Goal: Information Seeking & Learning: Obtain resource

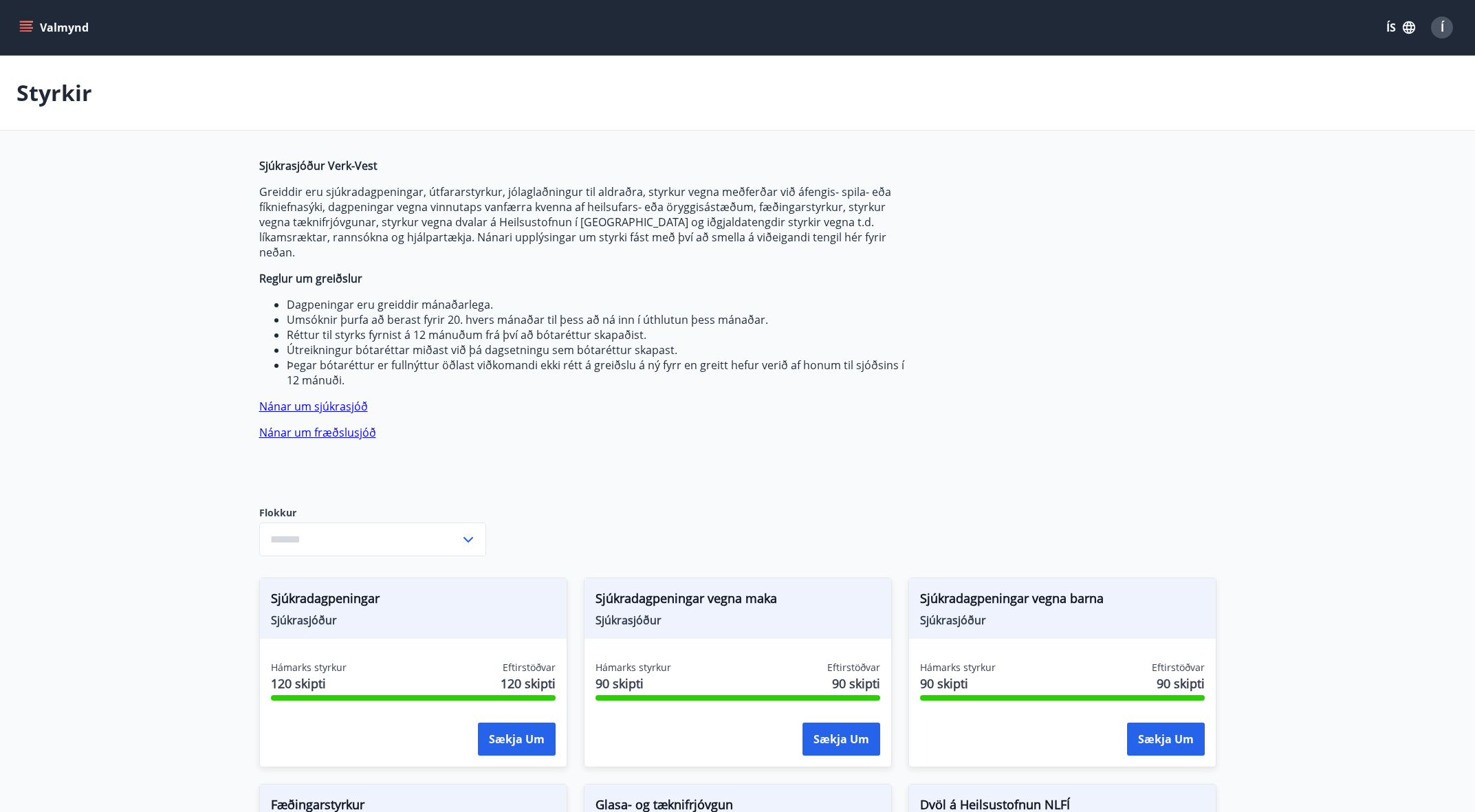
type input "***"
click at [29, 38] on button "Valmynd" at bounding box center [56, 27] width 78 height 25
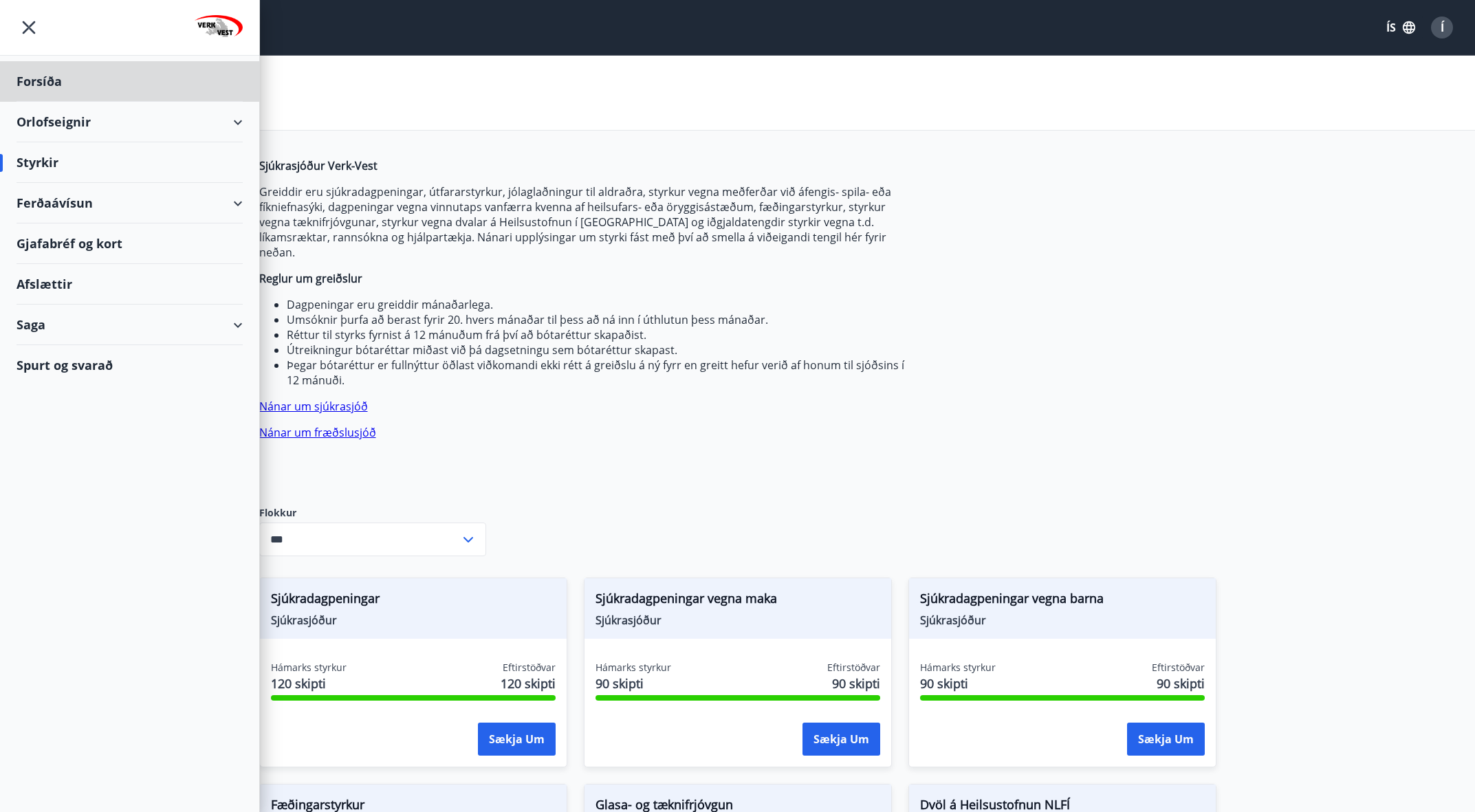
click at [41, 164] on div "Styrkir" at bounding box center [130, 162] width 226 height 41
click at [724, 458] on div "Sjúkrasjóður Verk-Vest Greiddir eru sjúkradagpeningar, útfararstyrkur, jólaglað…" at bounding box center [583, 321] width 649 height 326
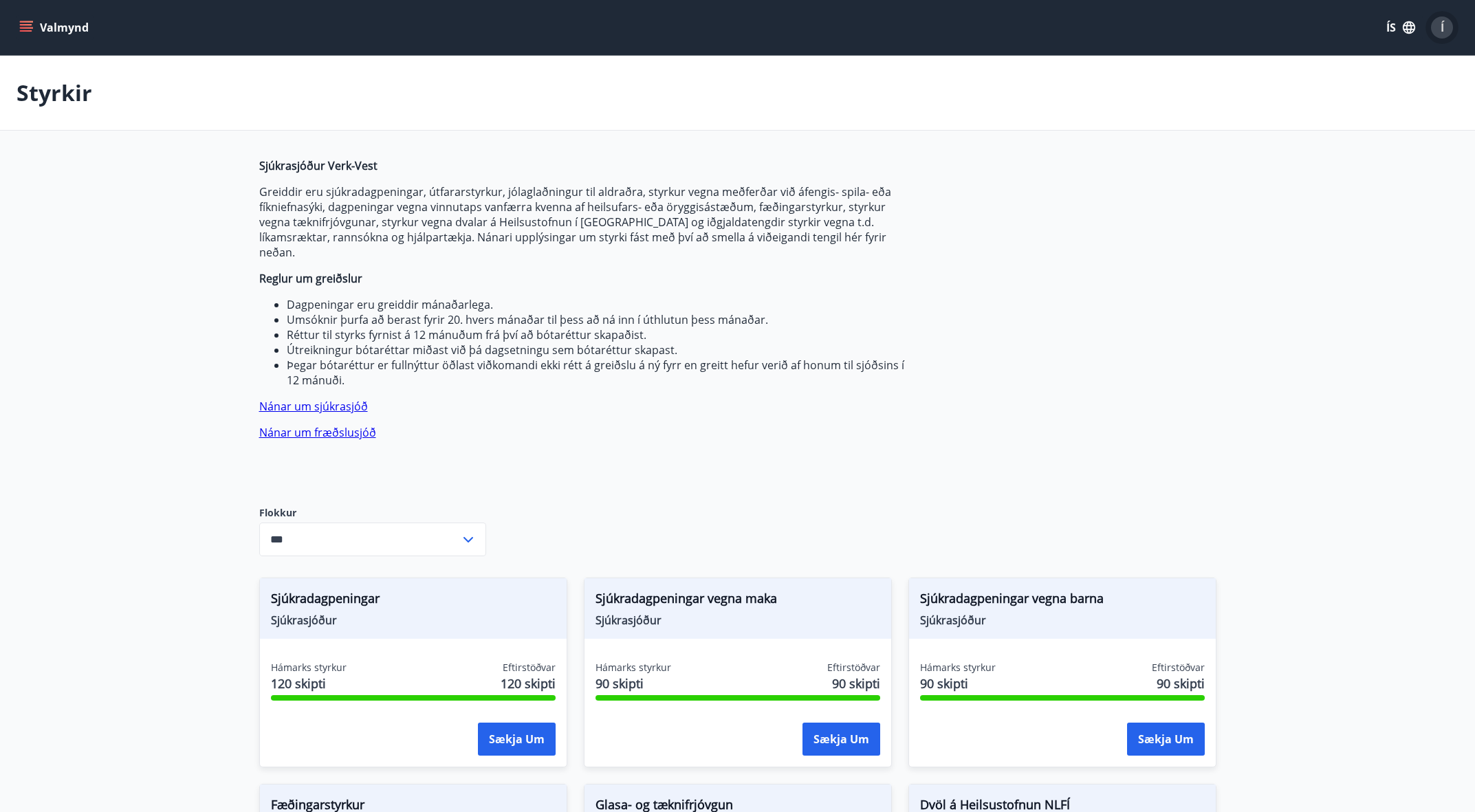
click at [1441, 34] on span "Í" at bounding box center [1442, 27] width 3 height 15
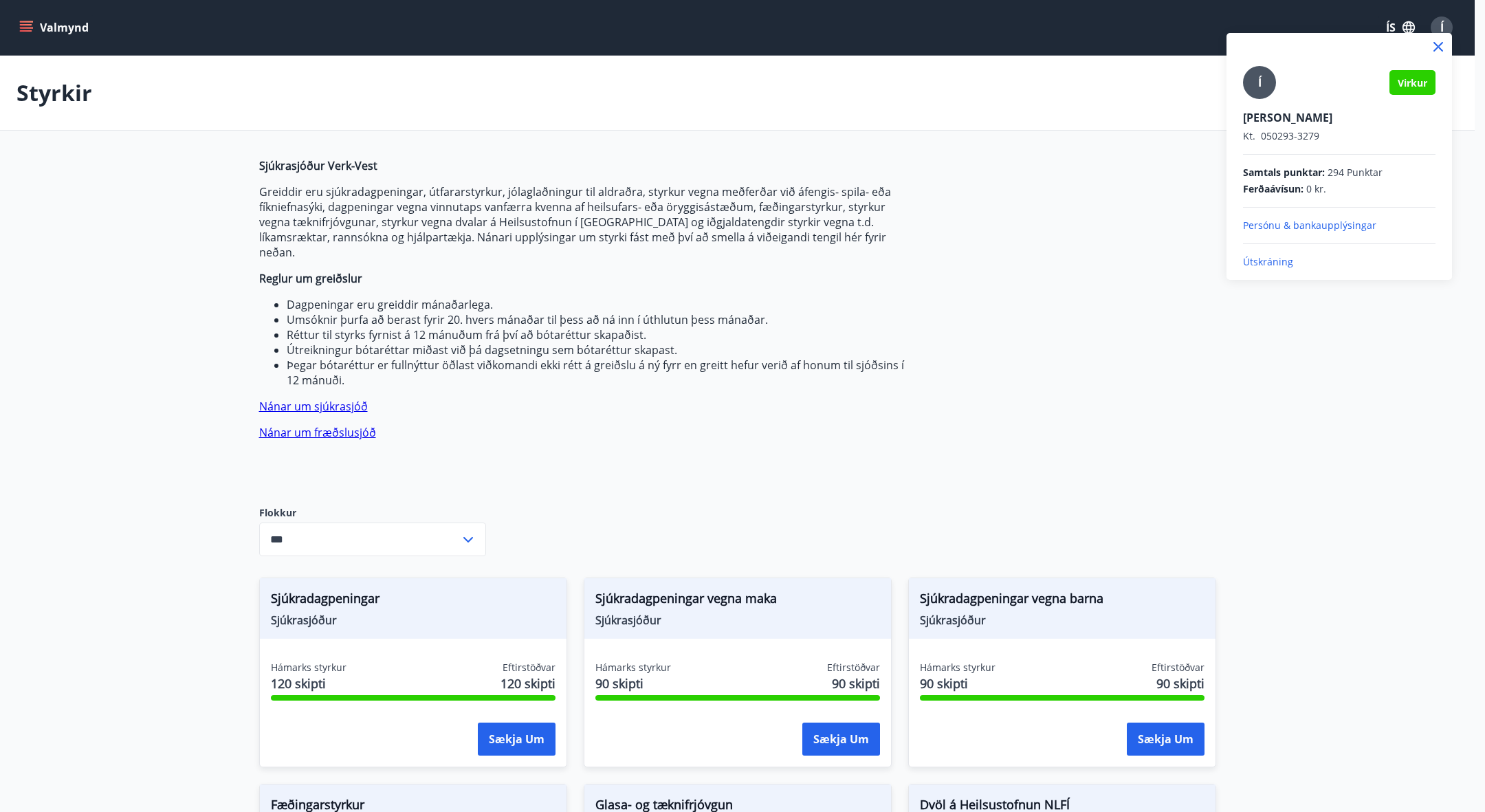
click at [1288, 114] on p "[PERSON_NAME]" at bounding box center [1340, 117] width 192 height 15
click at [1412, 84] on span "Virkur" at bounding box center [1412, 83] width 29 height 13
click at [1264, 80] on div "Í" at bounding box center [1260, 83] width 33 height 33
click at [1264, 101] on input "Í" at bounding box center [1336, 108] width 187 height 14
click at [62, 33] on div at bounding box center [742, 406] width 1485 height 812
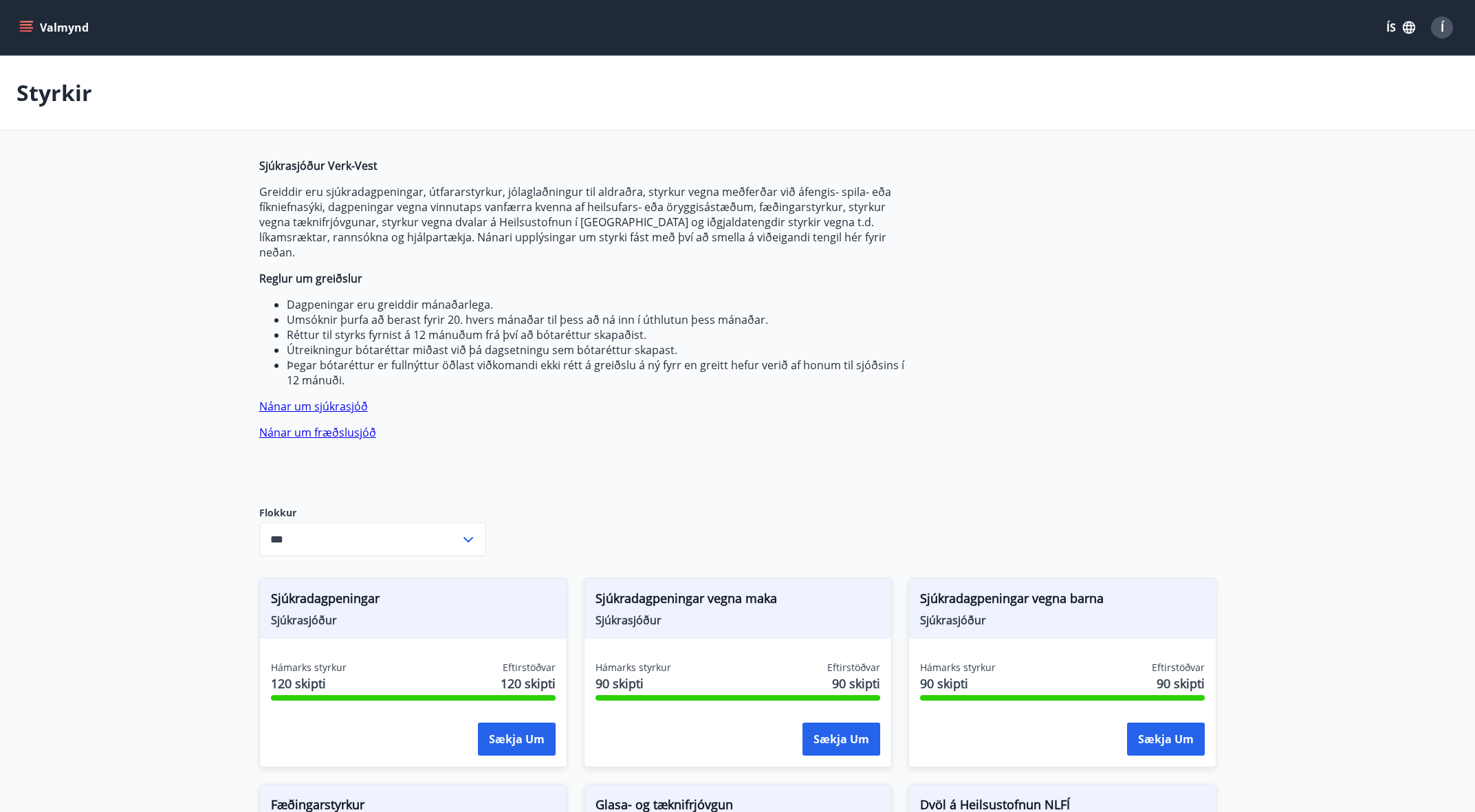
click at [20, 33] on icon "menu" at bounding box center [25, 27] width 14 height 14
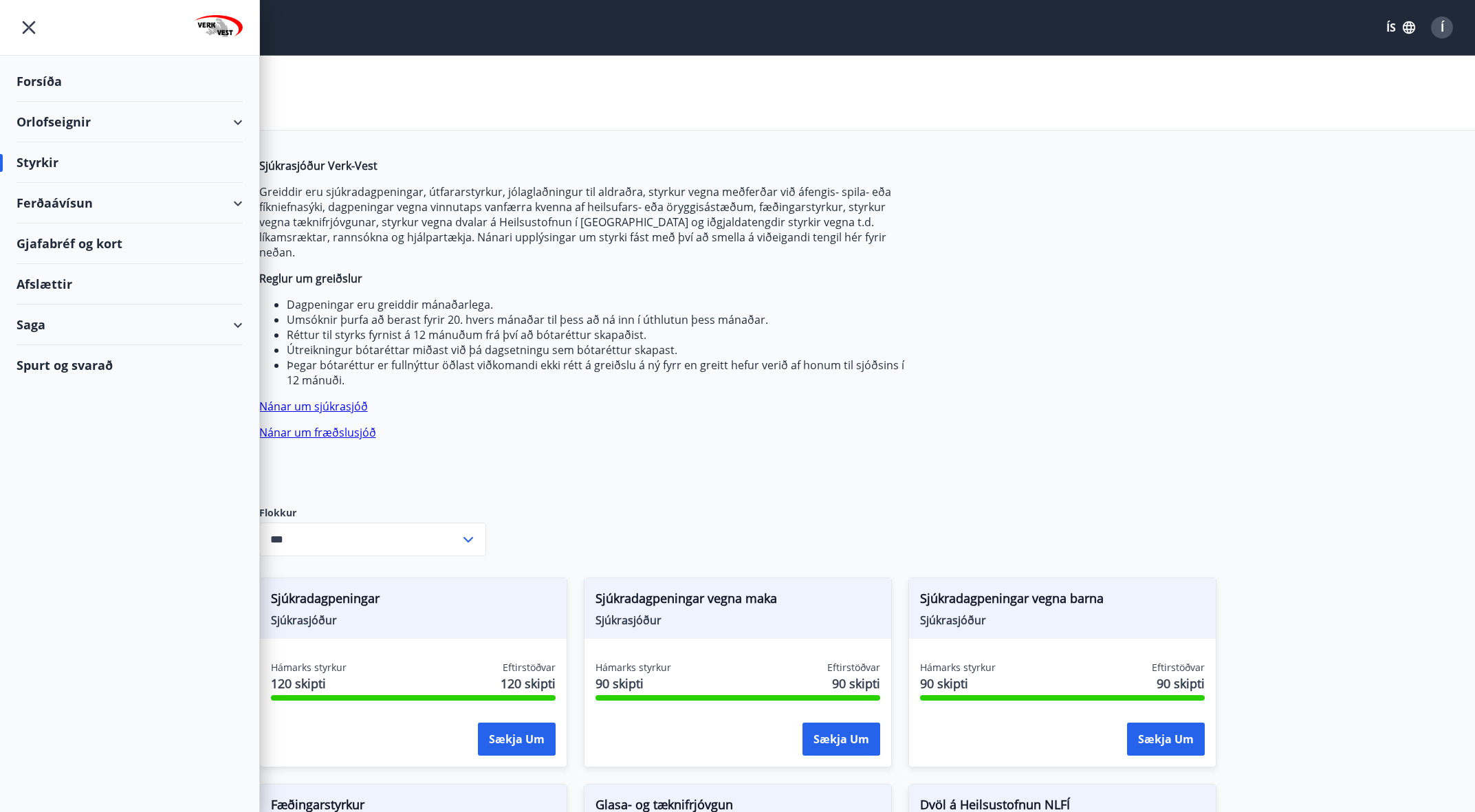
click at [34, 85] on div "Forsíða" at bounding box center [130, 81] width 226 height 41
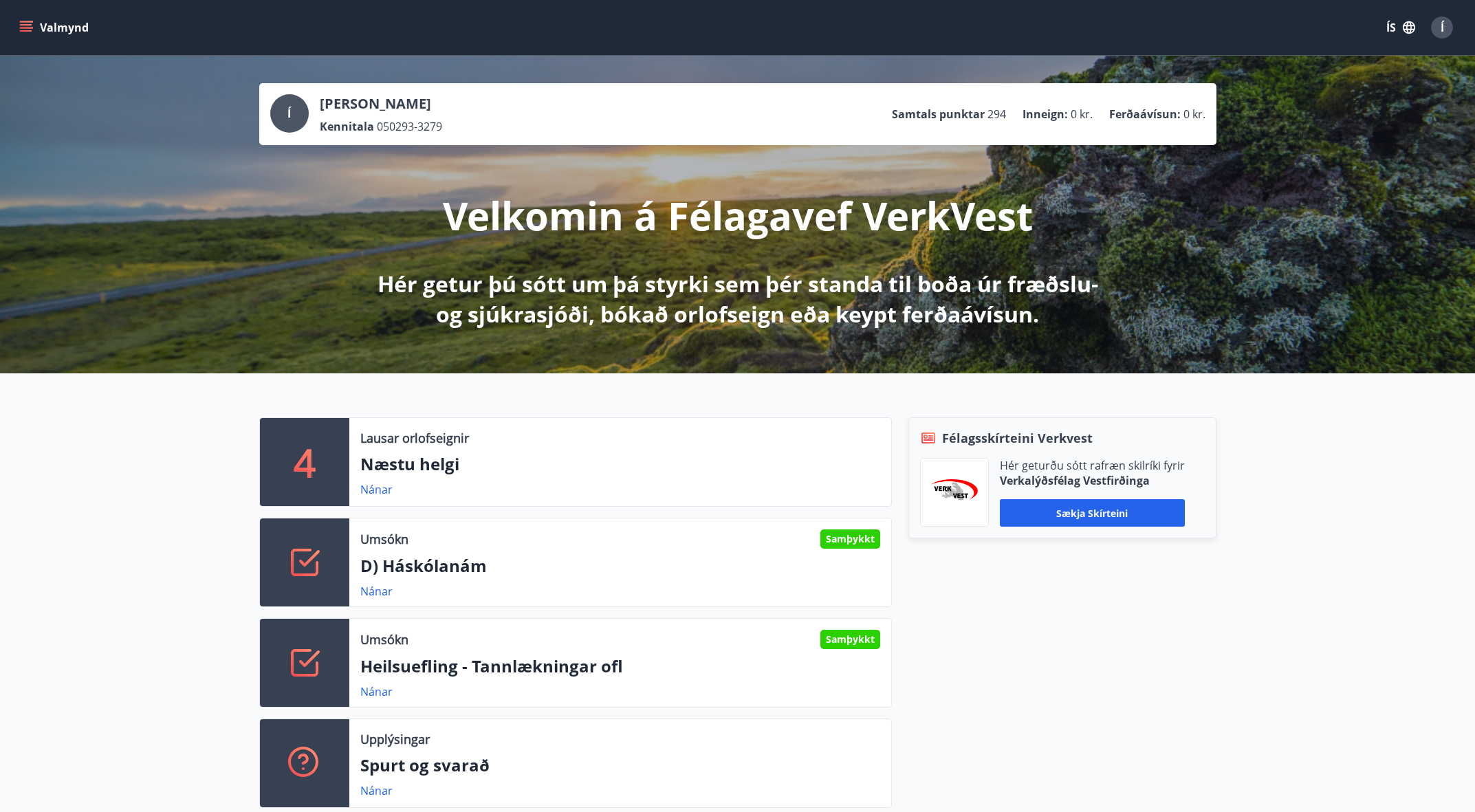
click at [30, 25] on icon "menu" at bounding box center [26, 25] width 13 height 2
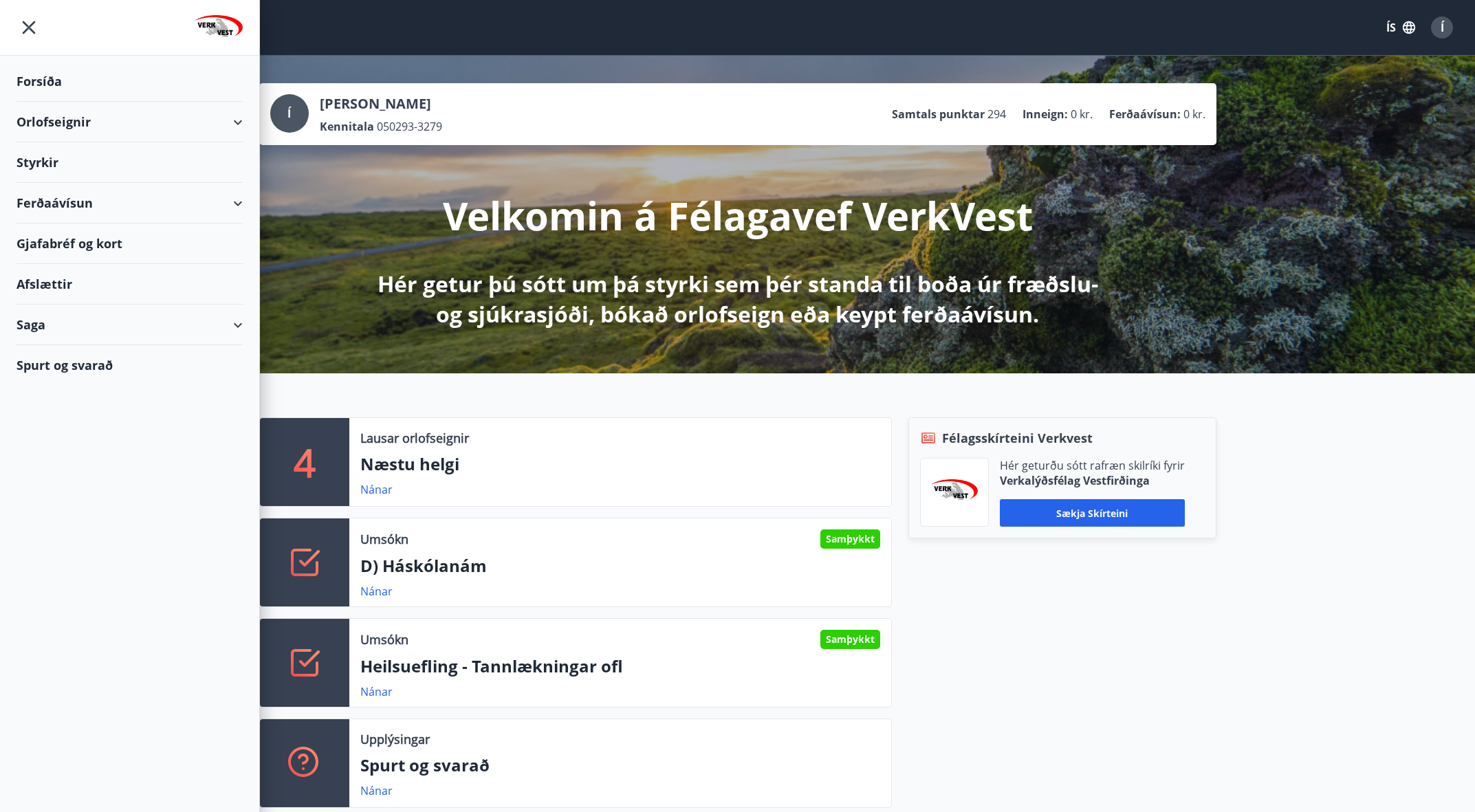
click at [51, 162] on div "Styrkir" at bounding box center [130, 162] width 226 height 41
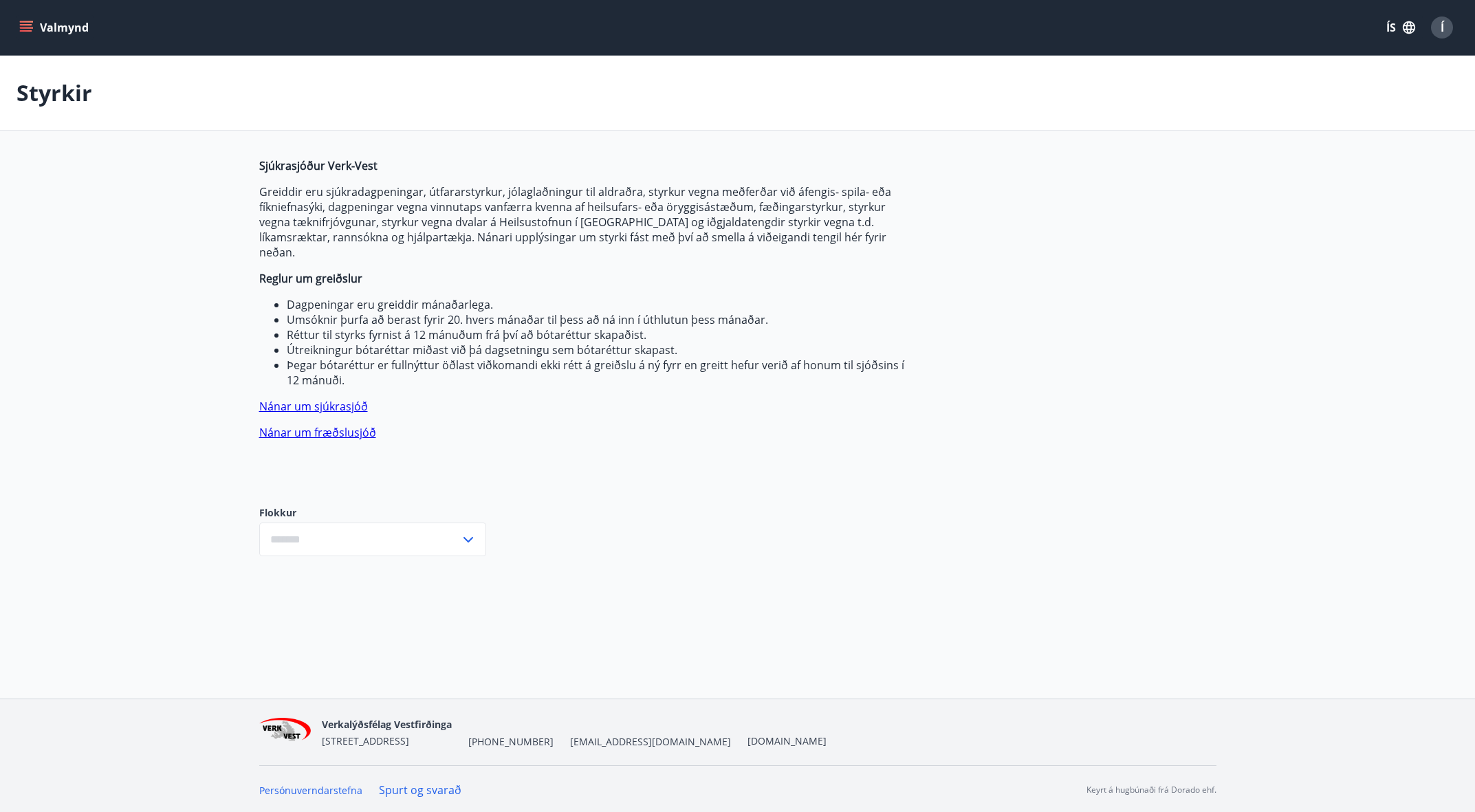
type input "***"
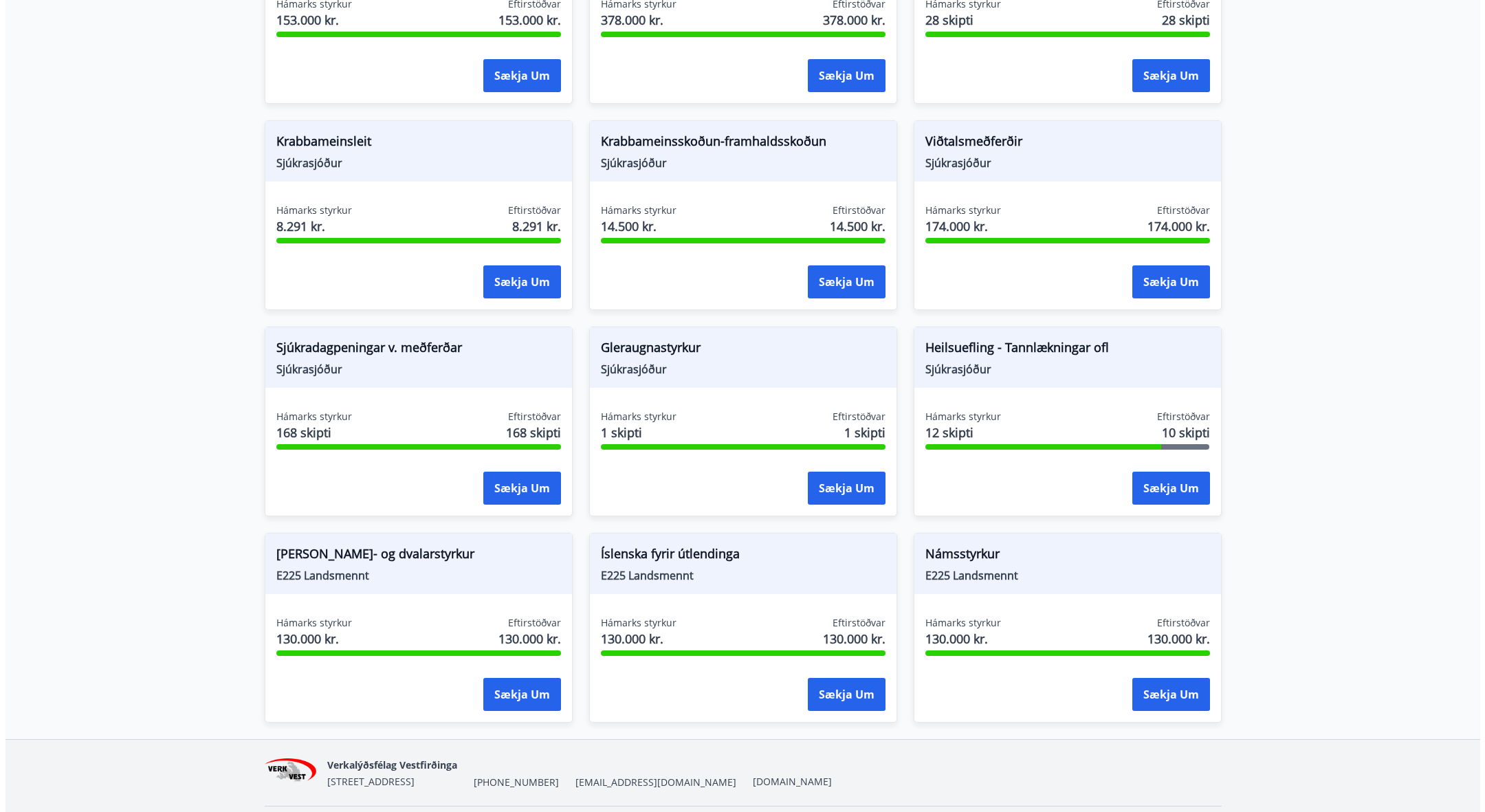
scroll to position [897, 0]
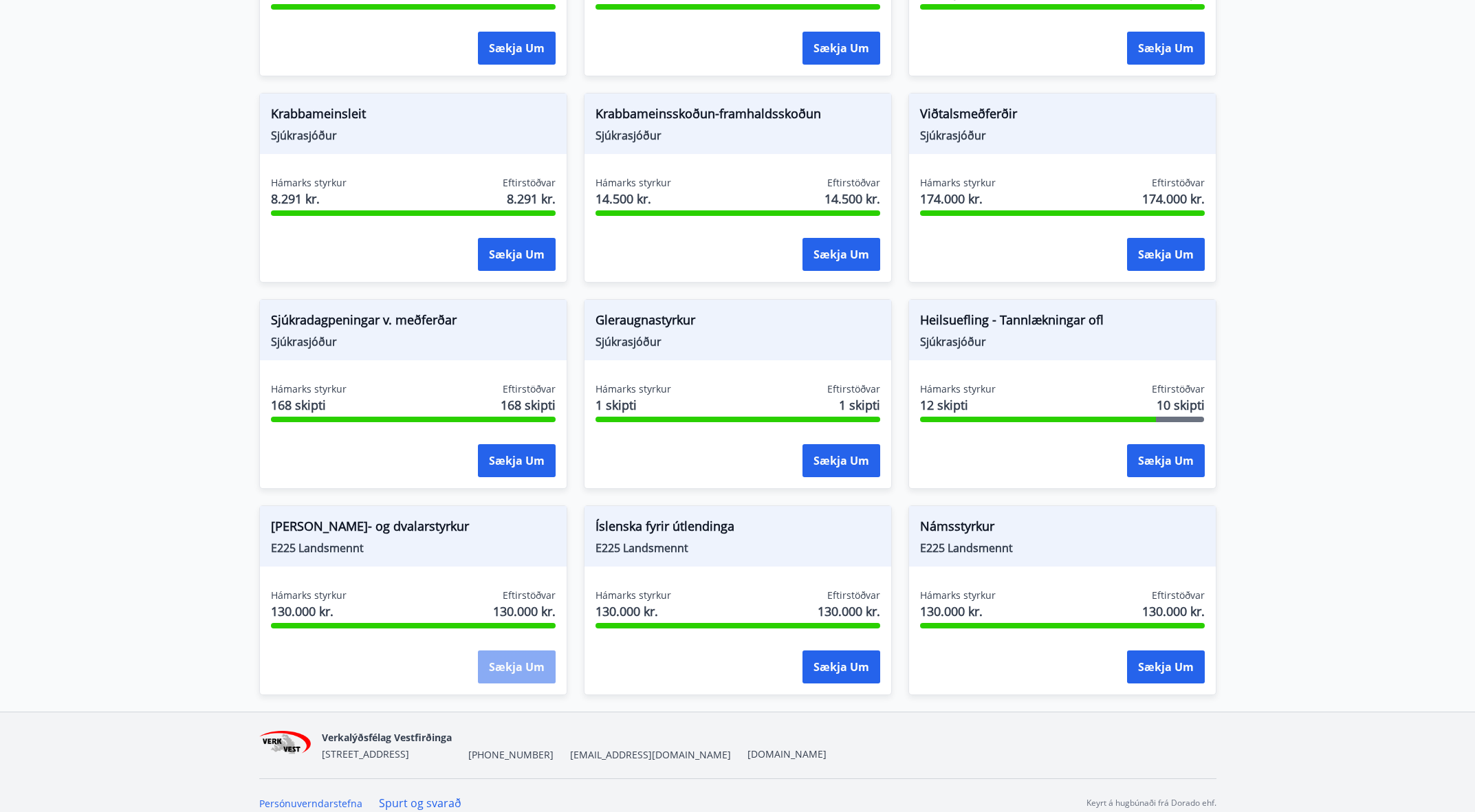
click at [528, 656] on button "Sækja um" at bounding box center [517, 667] width 78 height 33
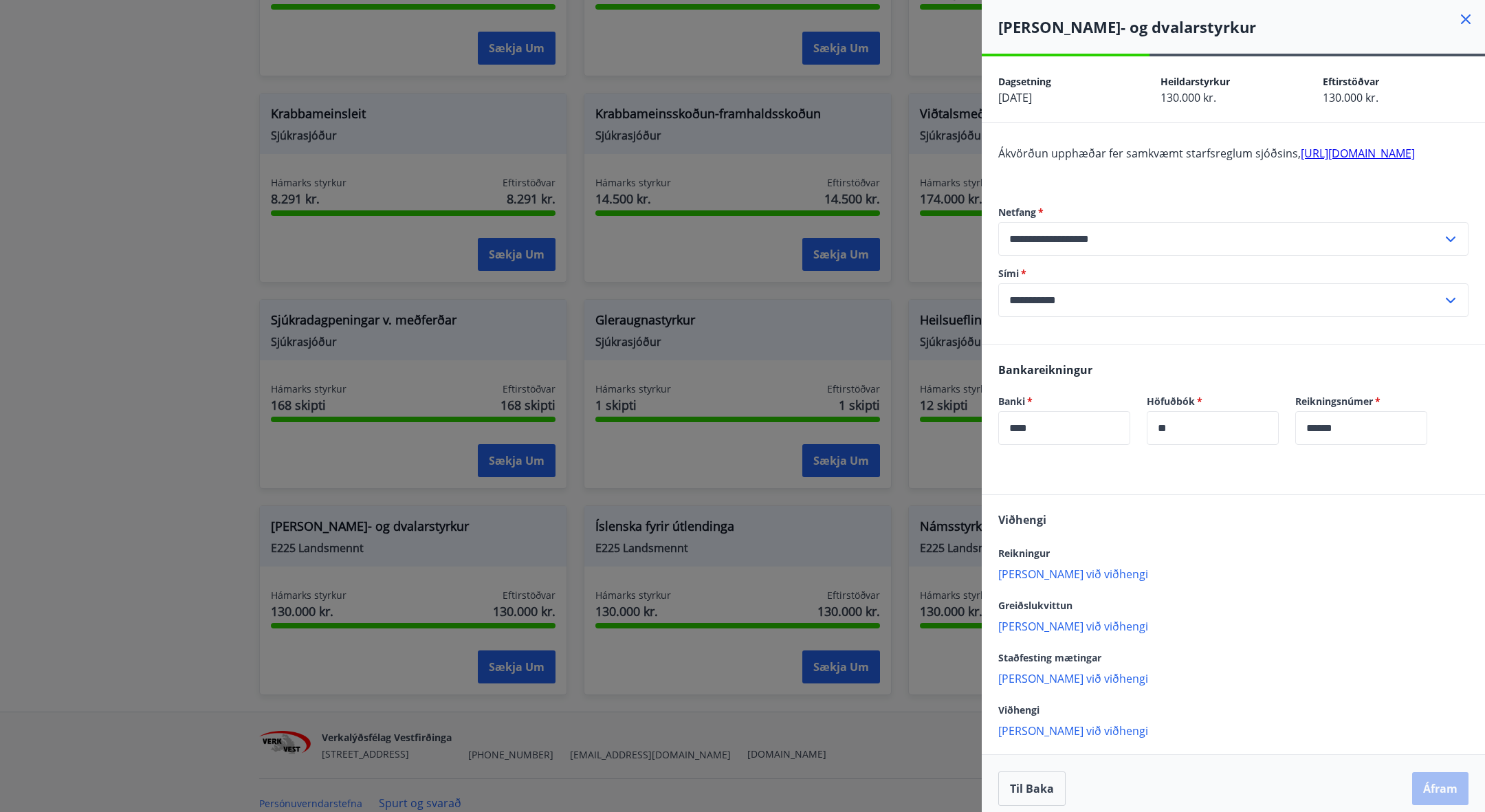
click at [1301, 160] on link "[URL][DOMAIN_NAME]" at bounding box center [1358, 153] width 114 height 15
